Goal: Task Accomplishment & Management: Use online tool/utility

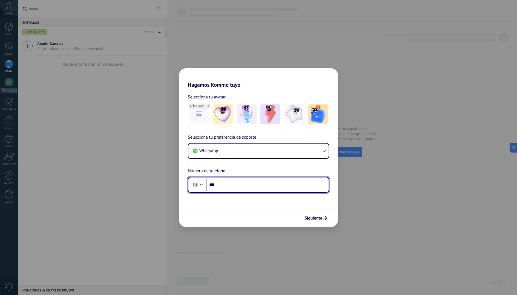
click at [296, 188] on input "***" at bounding box center [267, 185] width 122 height 13
type input "**********"
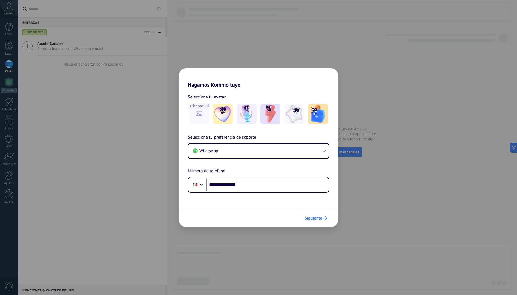
click at [320, 217] on span "Siguiente" at bounding box center [313, 219] width 18 height 4
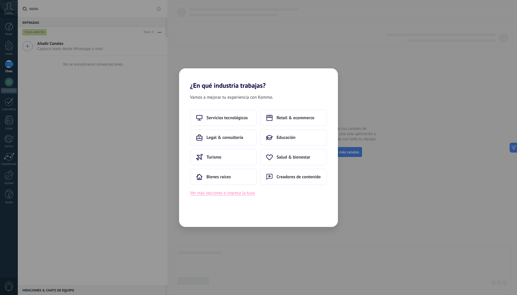
click at [228, 193] on button "Ver más opciones o ingresa la tuya" at bounding box center [222, 193] width 65 height 7
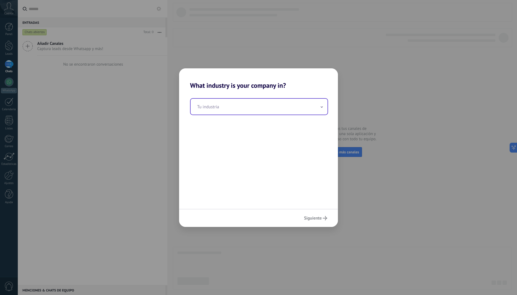
click at [229, 106] on input "text" at bounding box center [259, 107] width 137 height 16
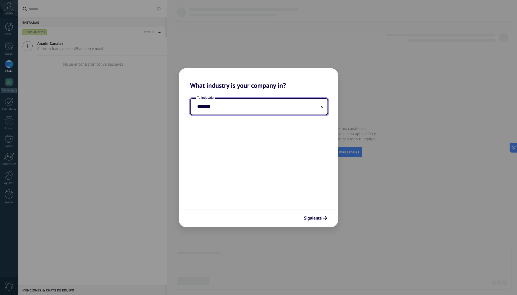
type input "*********"
type input "*"
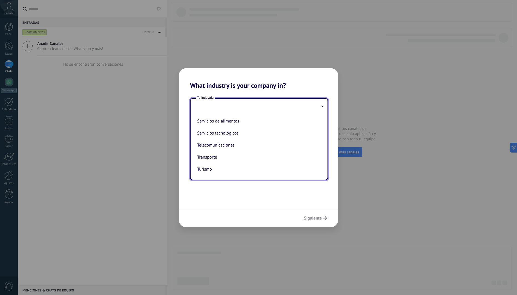
scroll to position [150, 0]
click at [259, 135] on li "Servicios tecnológicos" at bounding box center [258, 133] width 126 height 12
type input "**********"
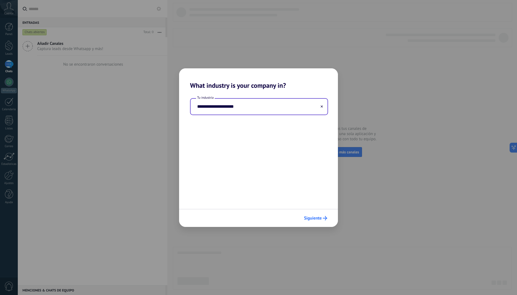
click at [317, 219] on span "Siguiente" at bounding box center [313, 219] width 18 height 4
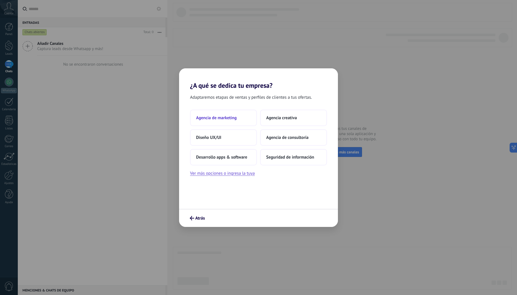
click at [237, 114] on button "Agencia de marketing" at bounding box center [223, 118] width 67 height 16
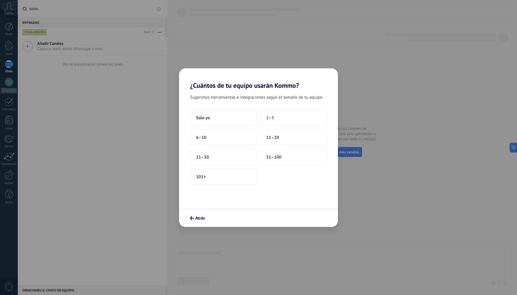
click at [281, 116] on button "2–5" at bounding box center [293, 118] width 67 height 16
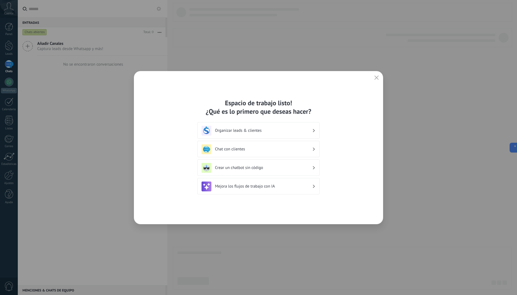
click at [309, 131] on h3 "Organizar leads & clientes" at bounding box center [263, 130] width 97 height 5
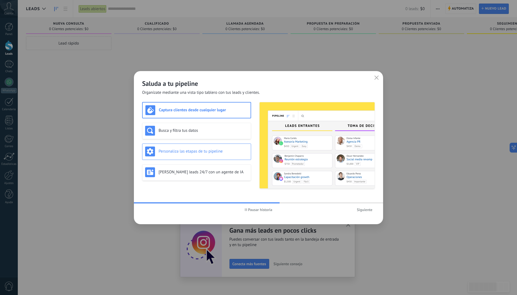
click at [228, 148] on div "Personaliza las etapas de tu pipeline" at bounding box center [196, 152] width 103 height 10
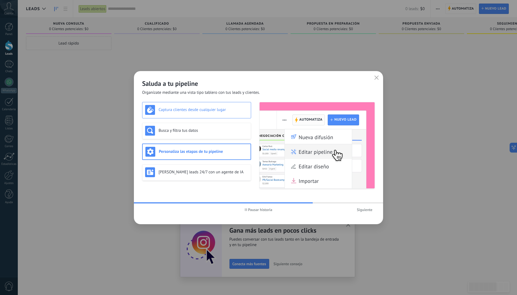
click at [221, 114] on div "Captura clientes desde cualquier lugar" at bounding box center [196, 110] width 103 height 10
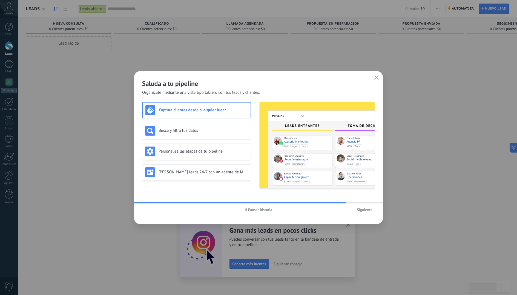
click at [372, 210] on span "Siguiente" at bounding box center [365, 210] width 16 height 4
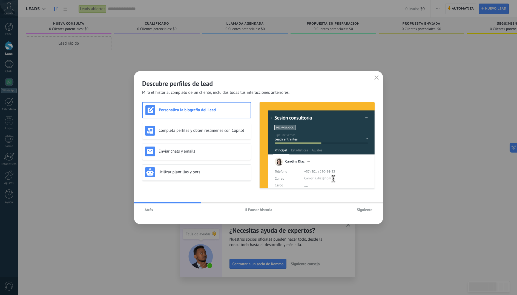
click at [149, 210] on span "Atrás" at bounding box center [149, 210] width 8 height 4
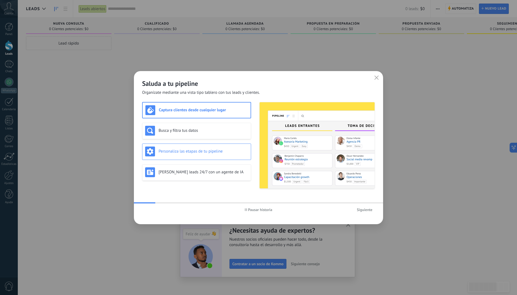
click at [200, 149] on h3 "Personaliza las etapas de tu pipeline" at bounding box center [203, 151] width 90 height 5
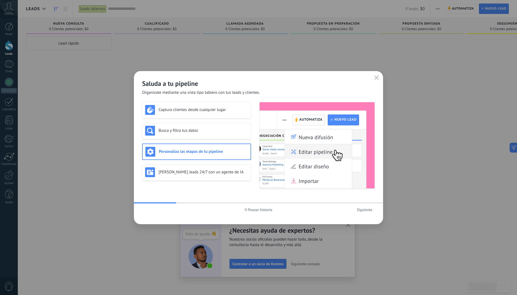
click at [368, 211] on span "Siguiente" at bounding box center [365, 210] width 16 height 4
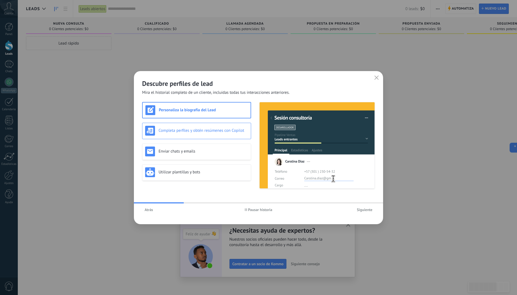
click at [190, 131] on h3 "Completa perfiles y obtén resúmenes con Copilot" at bounding box center [203, 130] width 90 height 5
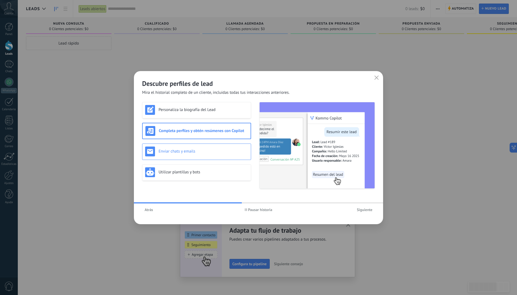
click at [194, 152] on h3 "Enviar chats y emails" at bounding box center [203, 151] width 90 height 5
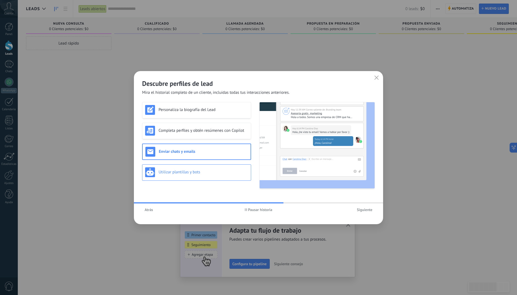
click at [199, 172] on h3 "Utilizar plantillas y bots" at bounding box center [203, 172] width 90 height 5
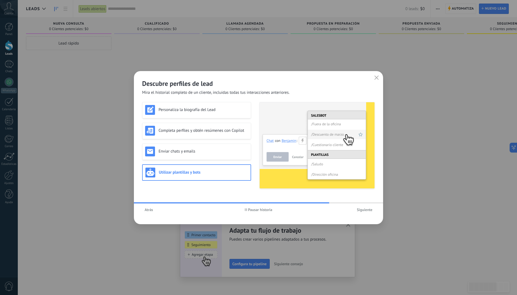
click at [366, 210] on span "Siguiente" at bounding box center [365, 210] width 16 height 4
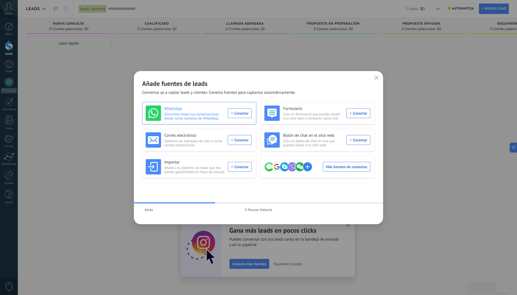
click at [238, 113] on div "WhatsApp Sincroniza todas tus conversaciones desde varios números de WhatsApp. …" at bounding box center [199, 113] width 106 height 15
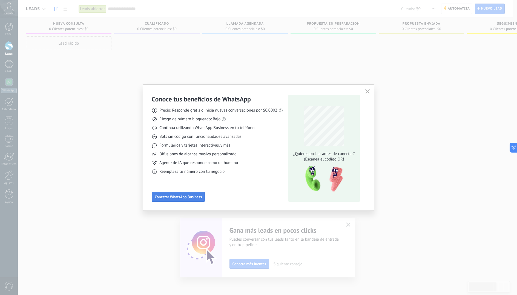
click at [178, 198] on span "Conectar WhatsApp Business" at bounding box center [178, 197] width 47 height 4
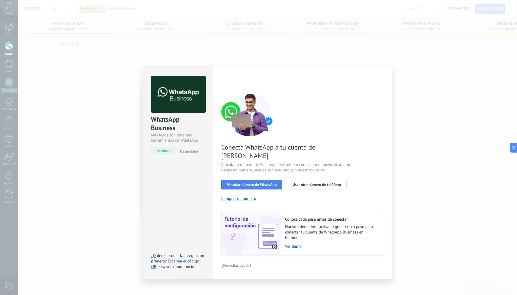
click at [237, 183] on span "Vincular número de WhatsApp" at bounding box center [252, 185] width 50 height 4
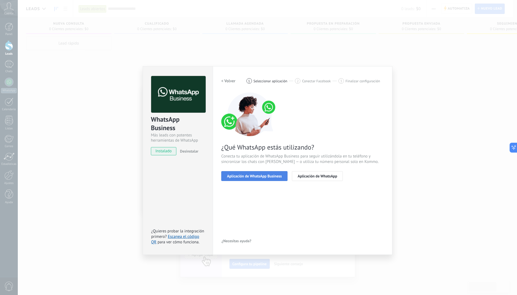
click at [270, 176] on span "Aplicación de WhatsApp Business" at bounding box center [254, 176] width 55 height 4
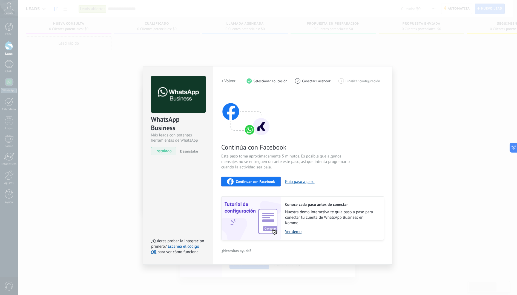
click at [292, 233] on link "Ver demo" at bounding box center [331, 231] width 93 height 5
click at [259, 183] on span "Continuar con Facebook" at bounding box center [255, 182] width 39 height 4
click at [294, 182] on button "Guía paso a paso" at bounding box center [300, 181] width 30 height 5
click at [248, 183] on span "Continuar con Facebook" at bounding box center [255, 182] width 39 height 4
